Goal: Find specific page/section: Find specific page/section

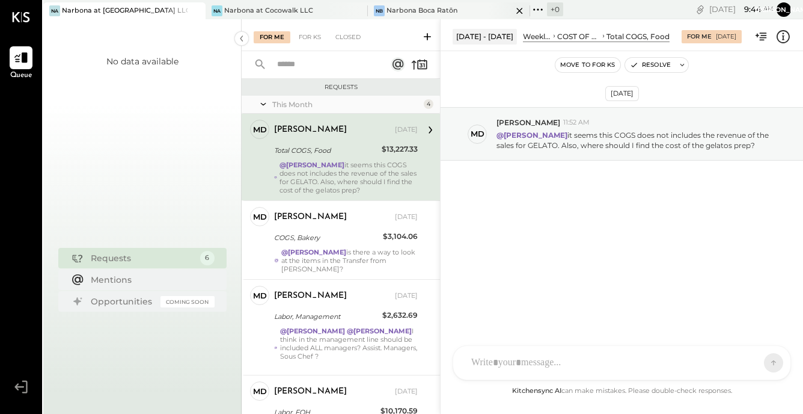
click at [414, 10] on div "Narbona Boca Ratōn" at bounding box center [422, 11] width 71 height 10
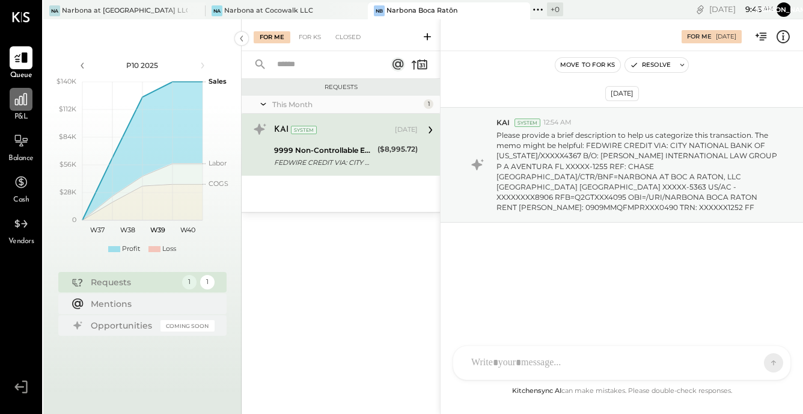
click at [23, 107] on icon at bounding box center [21, 99] width 16 height 16
